Goal: Information Seeking & Learning: Understand process/instructions

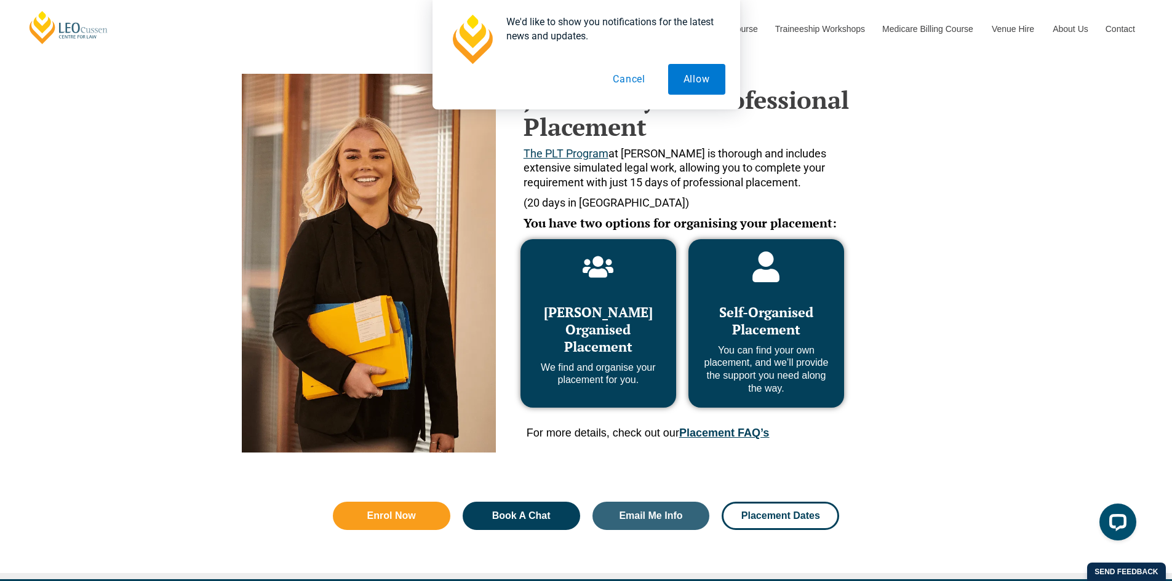
click at [754, 433] on link "Placement FAQ’s" at bounding box center [724, 433] width 90 height 12
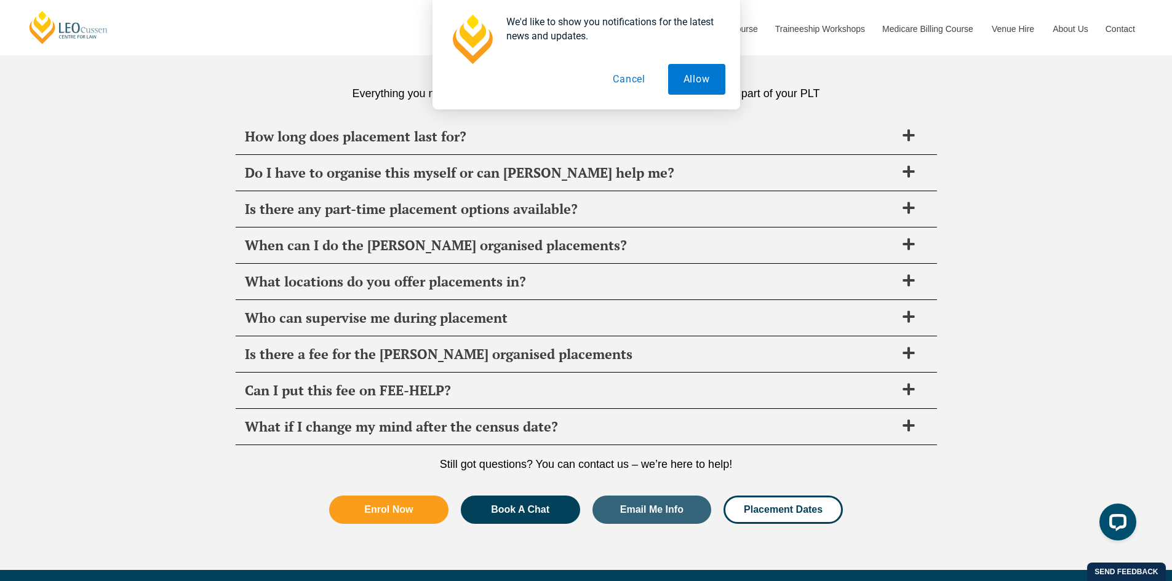
scroll to position [4348, 0]
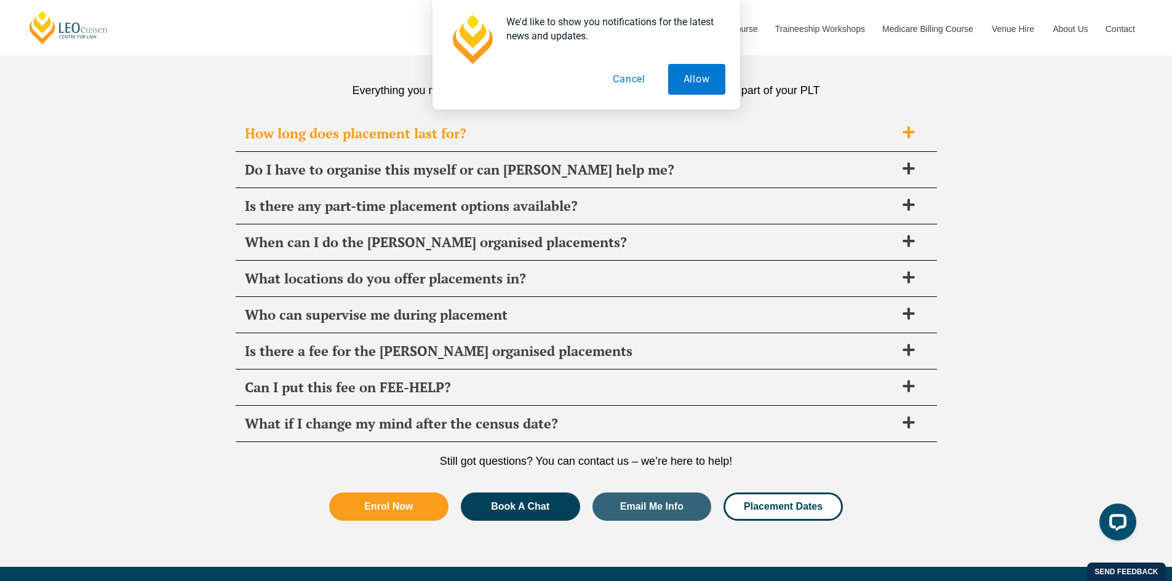
click at [909, 135] on icon at bounding box center [909, 133] width 12 height 12
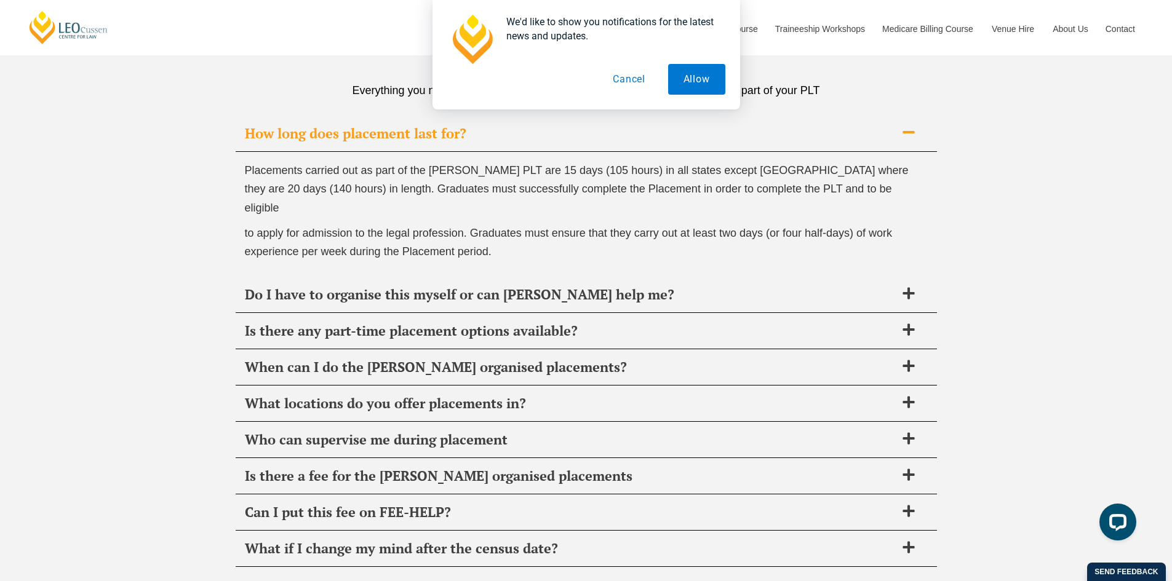
click at [913, 137] on icon at bounding box center [909, 133] width 14 height 14
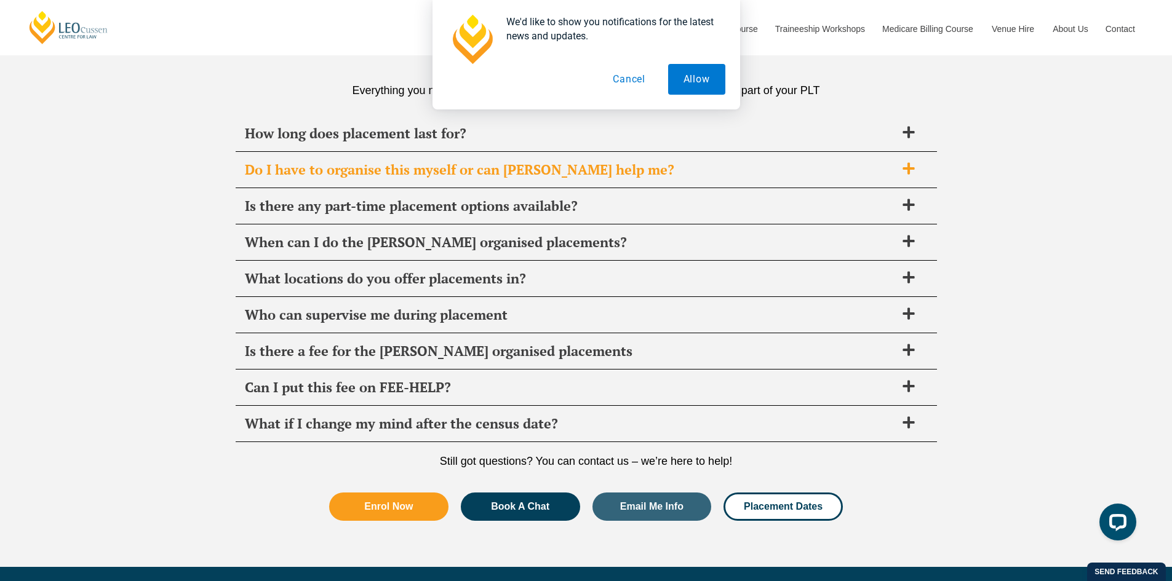
click at [911, 162] on icon at bounding box center [909, 169] width 14 height 14
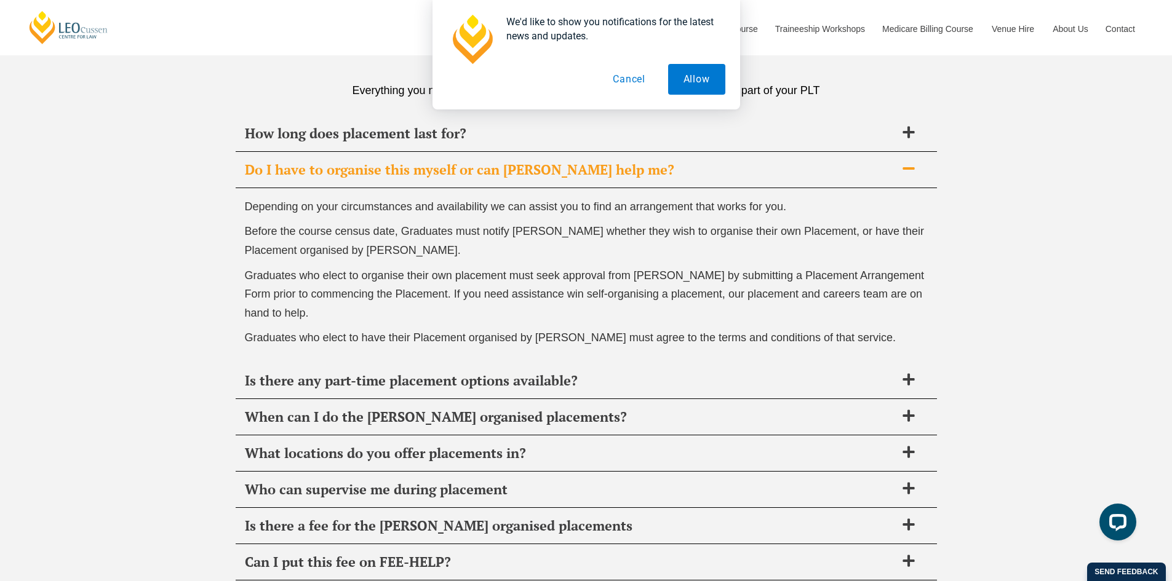
click at [911, 162] on icon at bounding box center [909, 169] width 14 height 14
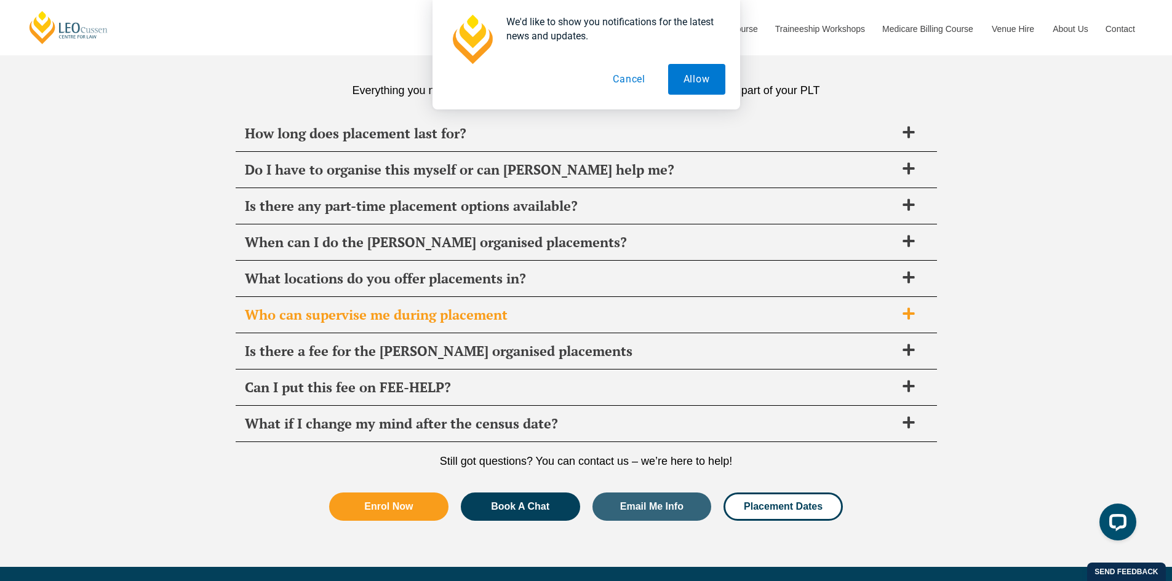
click at [918, 315] on span at bounding box center [909, 314] width 26 height 15
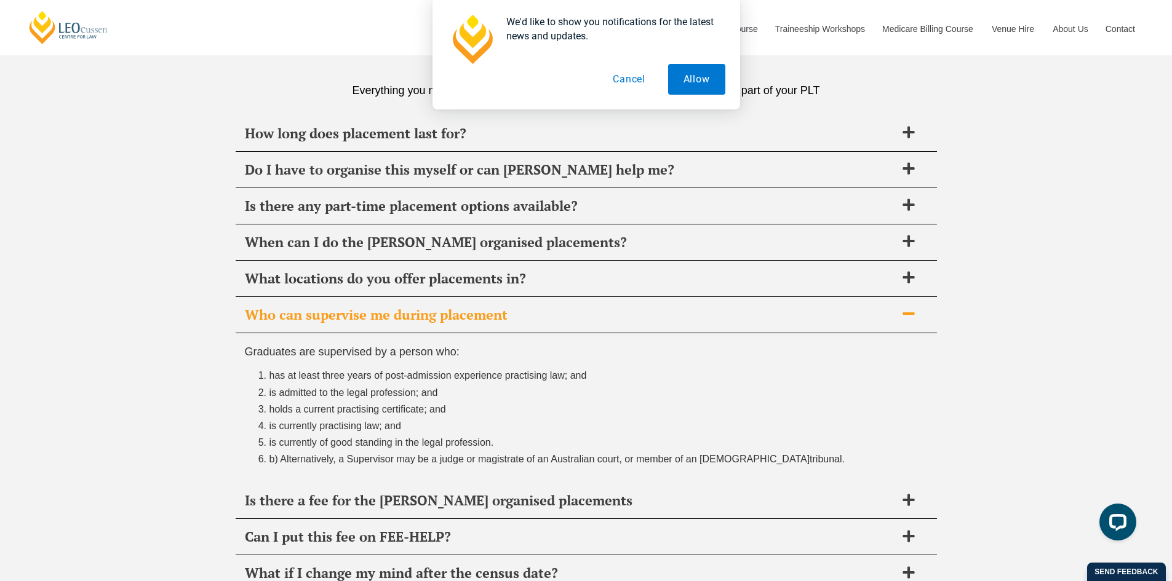
click at [918, 315] on span at bounding box center [909, 314] width 26 height 15
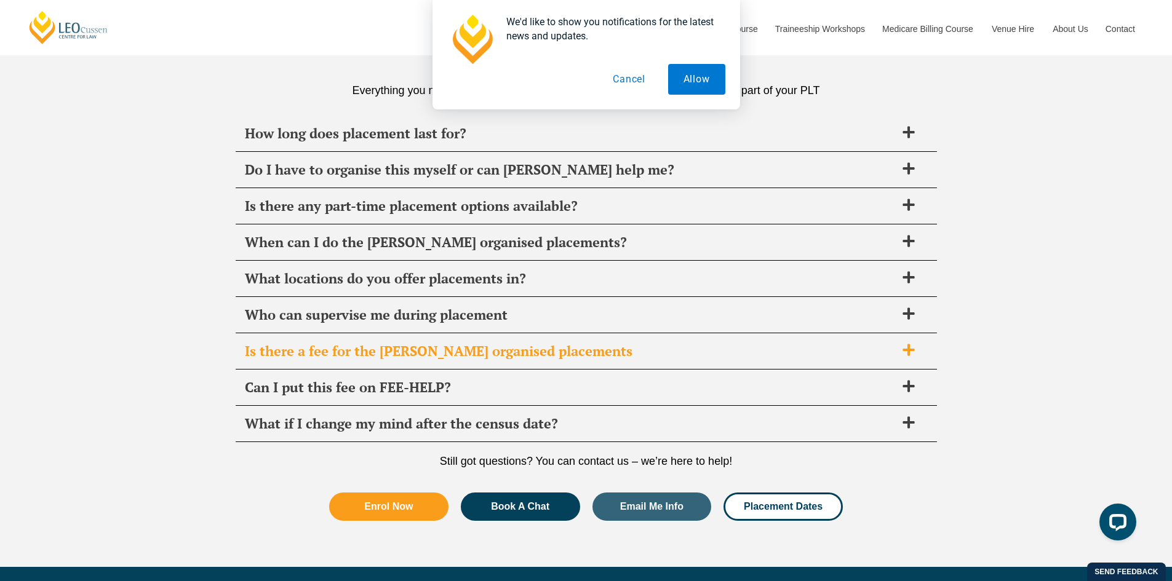
click at [913, 340] on div "Is there a fee for the [PERSON_NAME] organised placements" at bounding box center [586, 351] width 701 height 36
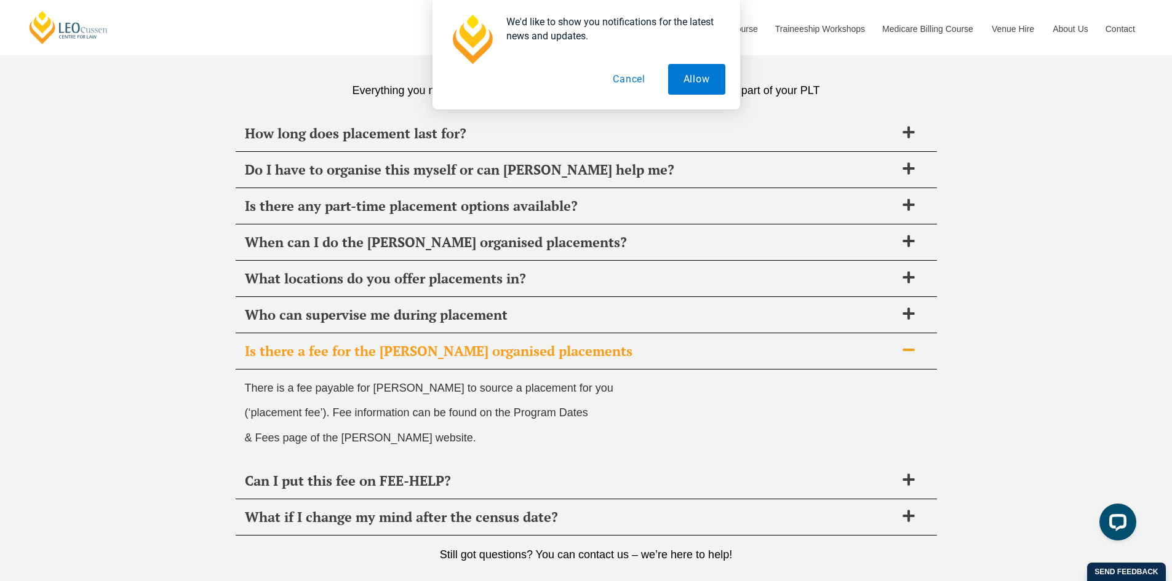
click at [913, 340] on div "Is there a fee for the [PERSON_NAME] organised placements" at bounding box center [586, 351] width 701 height 36
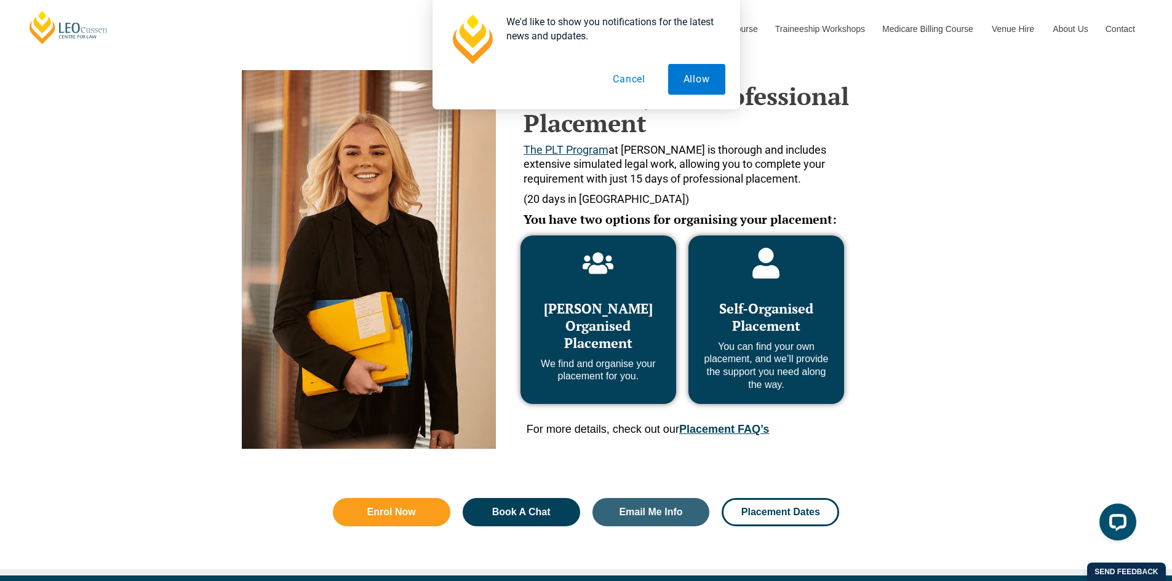
scroll to position [503, 0]
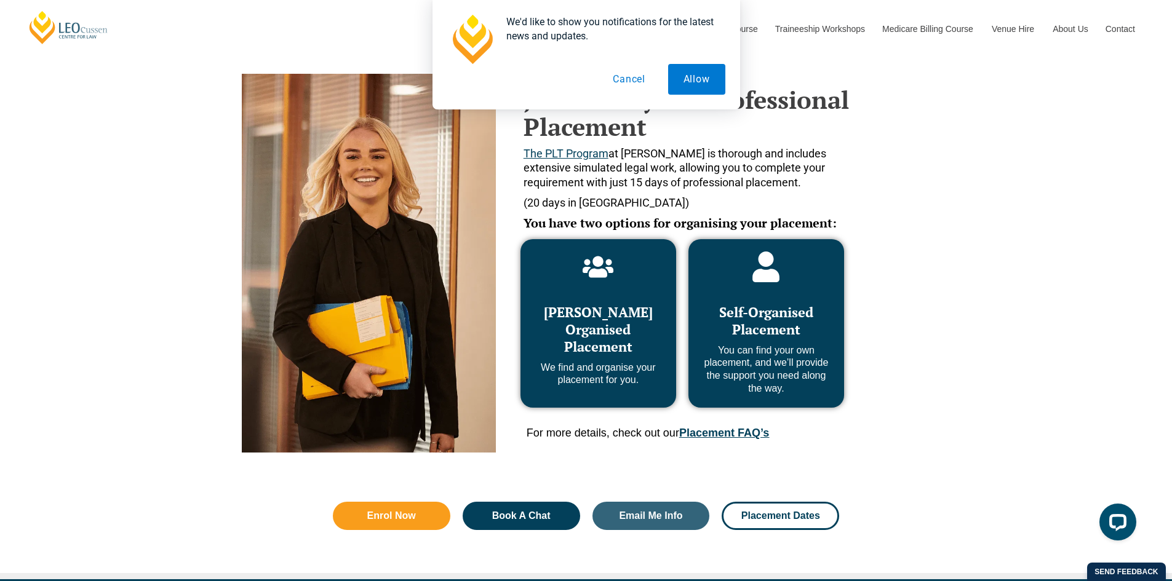
click at [625, 84] on button "Cancel" at bounding box center [628, 79] width 63 height 31
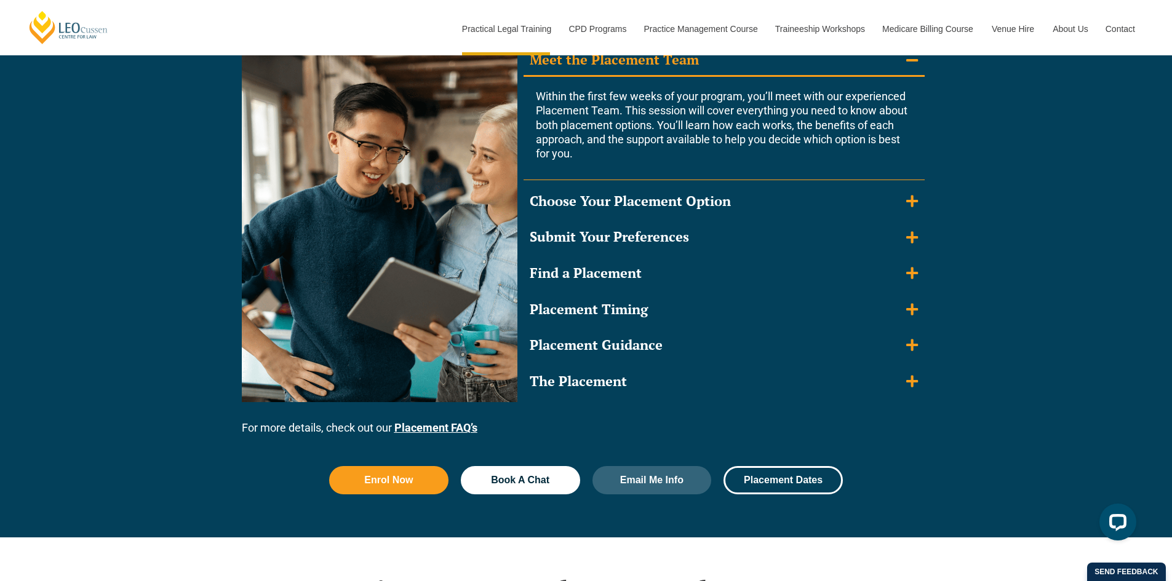
scroll to position [1162, 0]
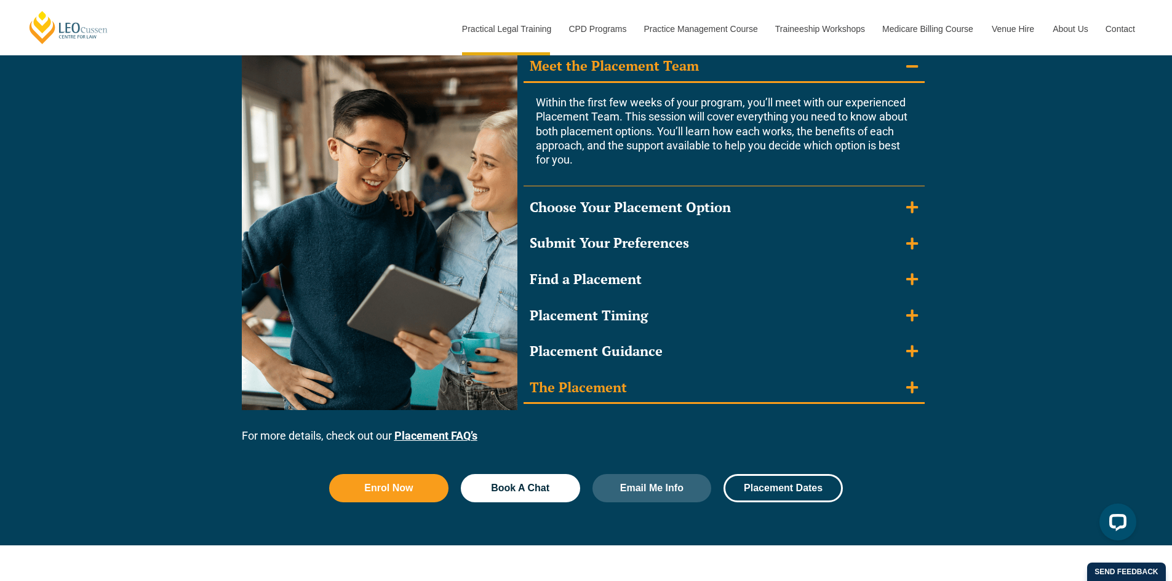
click at [911, 386] on icon "Accordion. Open links with Enter or Space, close with Escape, and navigate with…" at bounding box center [912, 388] width 12 height 14
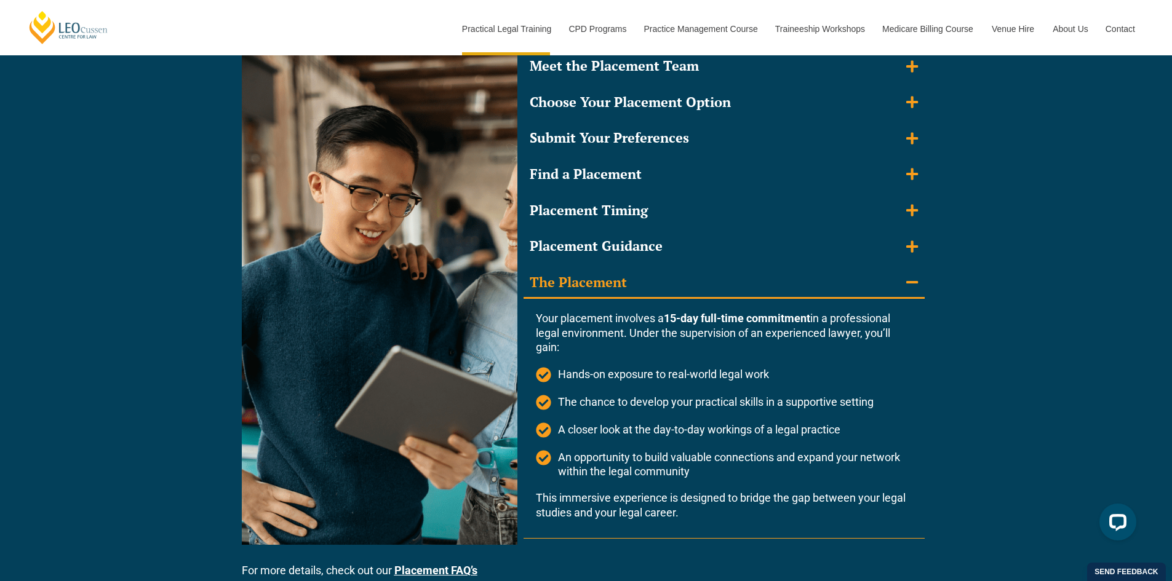
click at [915, 282] on icon "Accordion. Open links with Enter or Space, close with Escape, and navigate with…" at bounding box center [912, 282] width 12 height 2
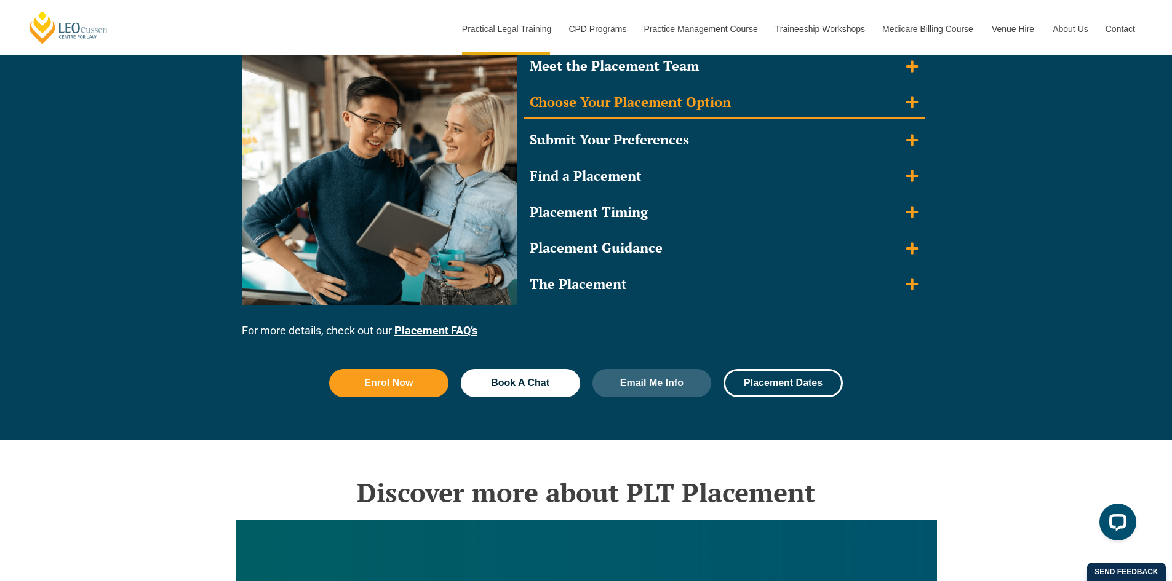
click at [911, 103] on icon "Accordion. Open links with Enter or Space, close with Escape, and navigate with…" at bounding box center [912, 103] width 12 height 12
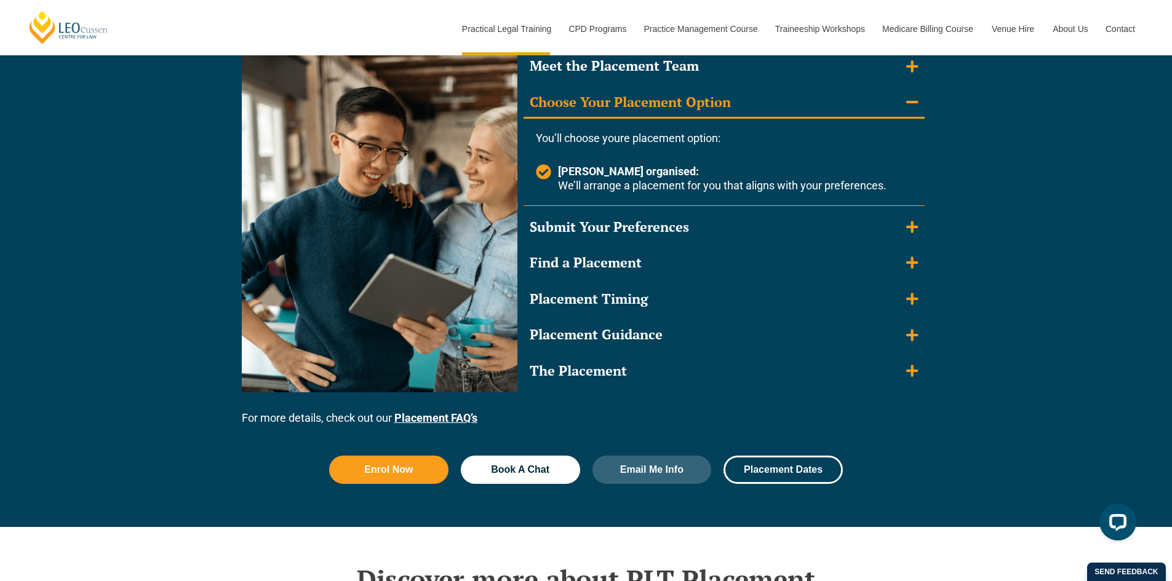
click at [911, 103] on icon "Accordion. Open links with Enter or Space, close with Escape, and navigate with…" at bounding box center [912, 102] width 12 height 2
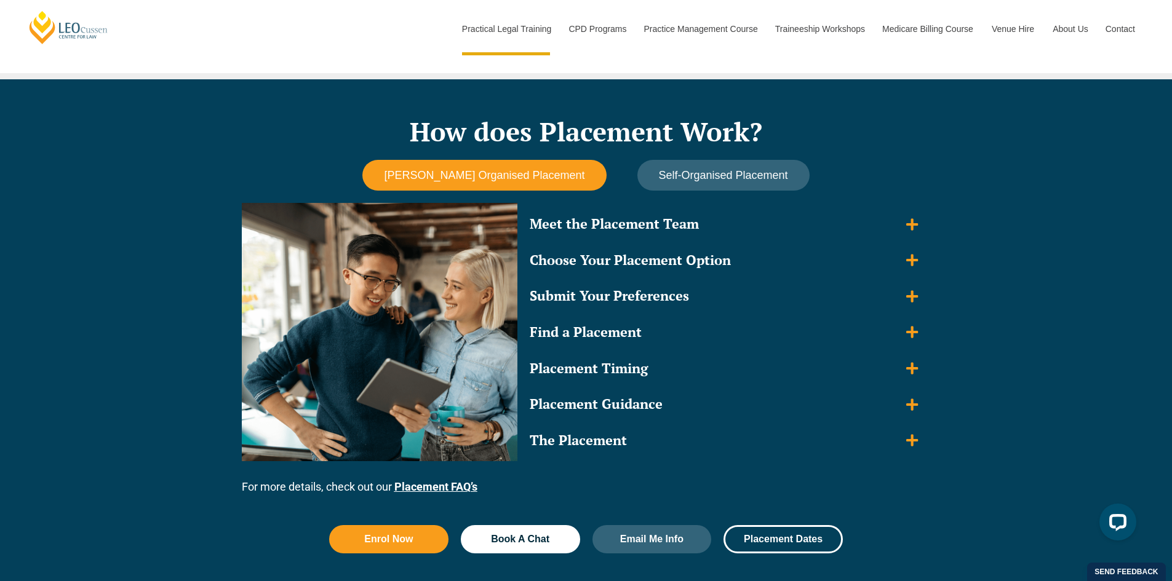
scroll to position [992, 0]
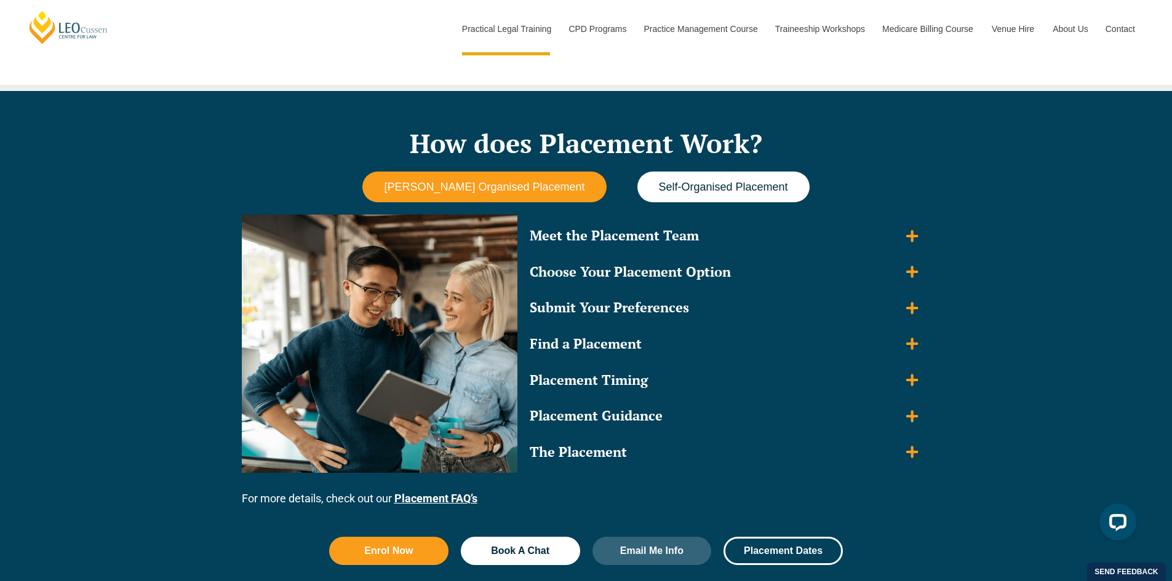
click at [752, 202] on button "Self-Organised Placement" at bounding box center [723, 187] width 172 height 31
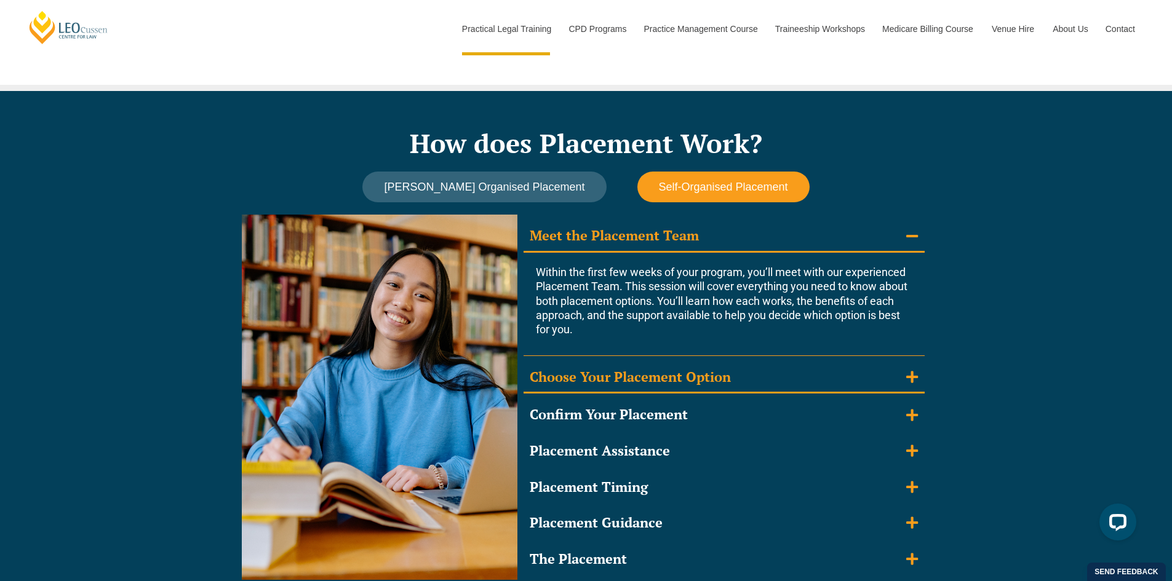
click at [914, 379] on icon "Accordion. Open links with Enter or Space, close with Escape, and navigate with…" at bounding box center [912, 377] width 12 height 14
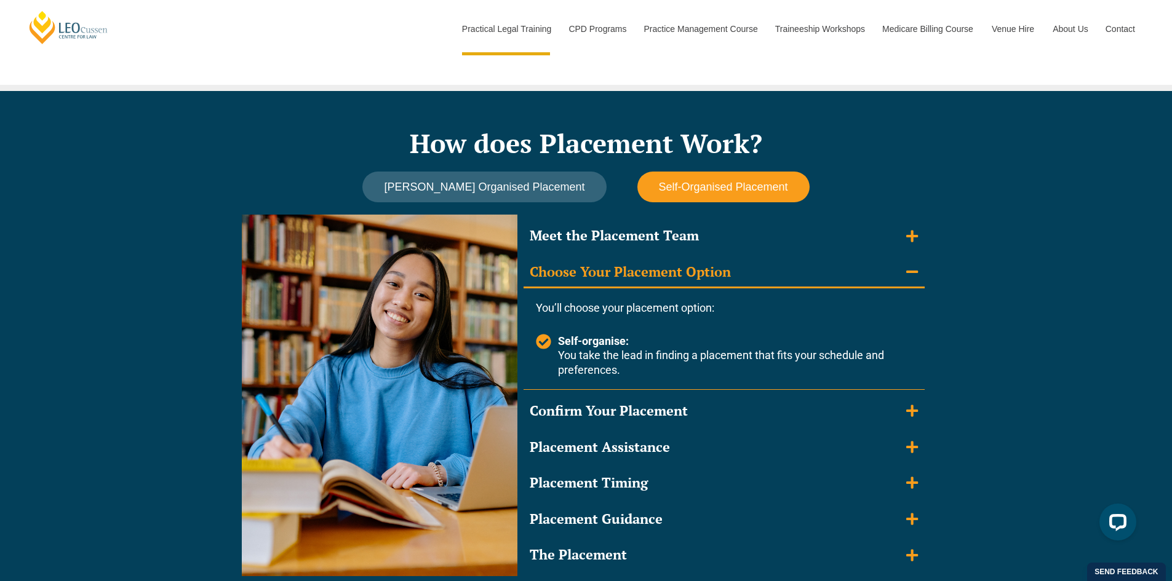
click at [914, 379] on div "You’ll choose your placement option: Self-organise: You take the lead in findin…" at bounding box center [724, 340] width 401 height 102
click at [906, 277] on icon "Accordion. Open links with Enter or Space, close with Escape, and navigate with…" at bounding box center [912, 272] width 12 height 14
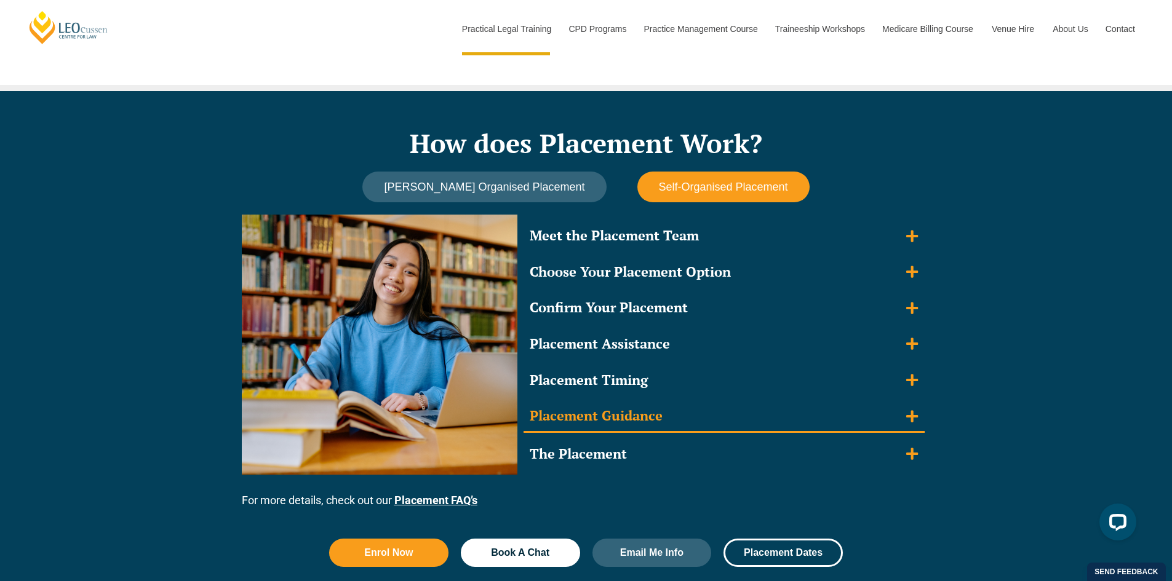
click at [914, 421] on icon "Accordion. Open links with Enter or Space, close with Escape, and navigate with…" at bounding box center [912, 417] width 12 height 14
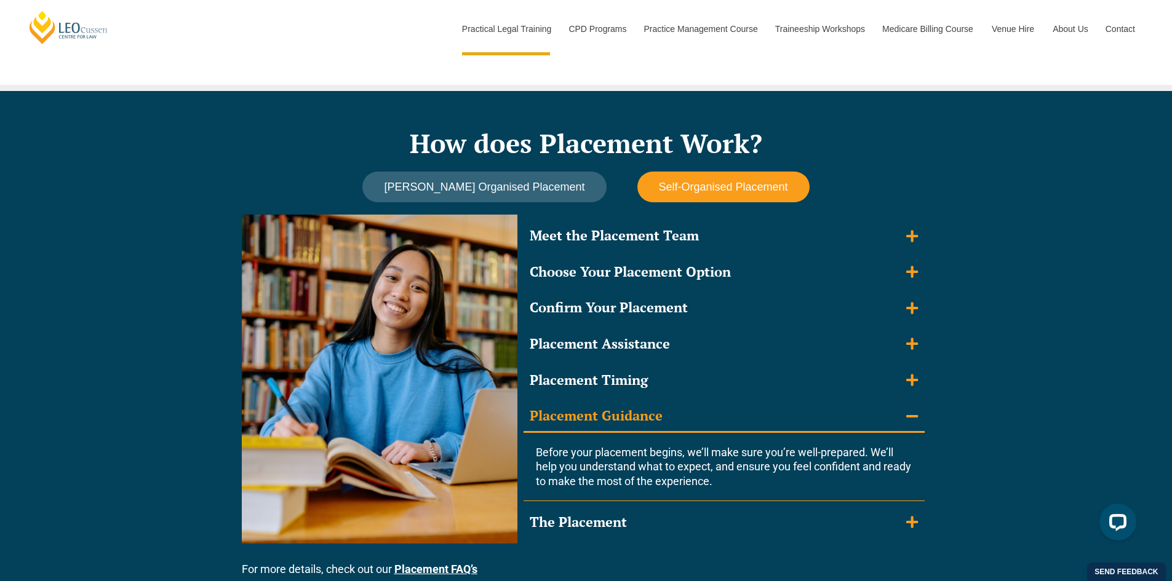
click at [914, 419] on icon "Accordion. Open links with Enter or Space, close with Escape, and navigate with…" at bounding box center [912, 417] width 12 height 14
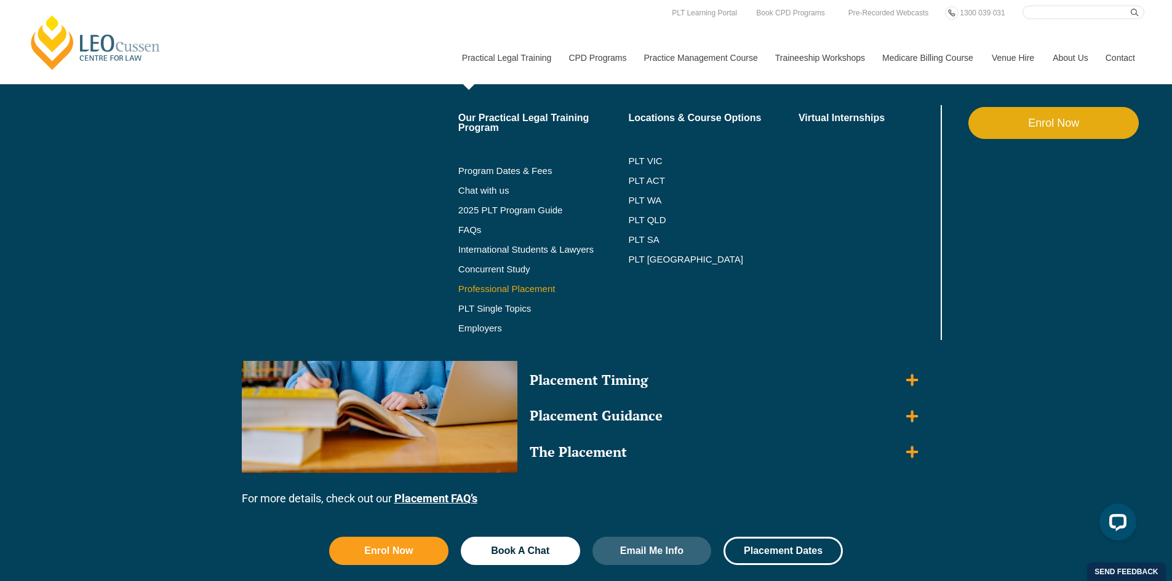
click at [505, 288] on link "Professional Placement" at bounding box center [543, 289] width 170 height 10
